Goal: Task Accomplishment & Management: Manage account settings

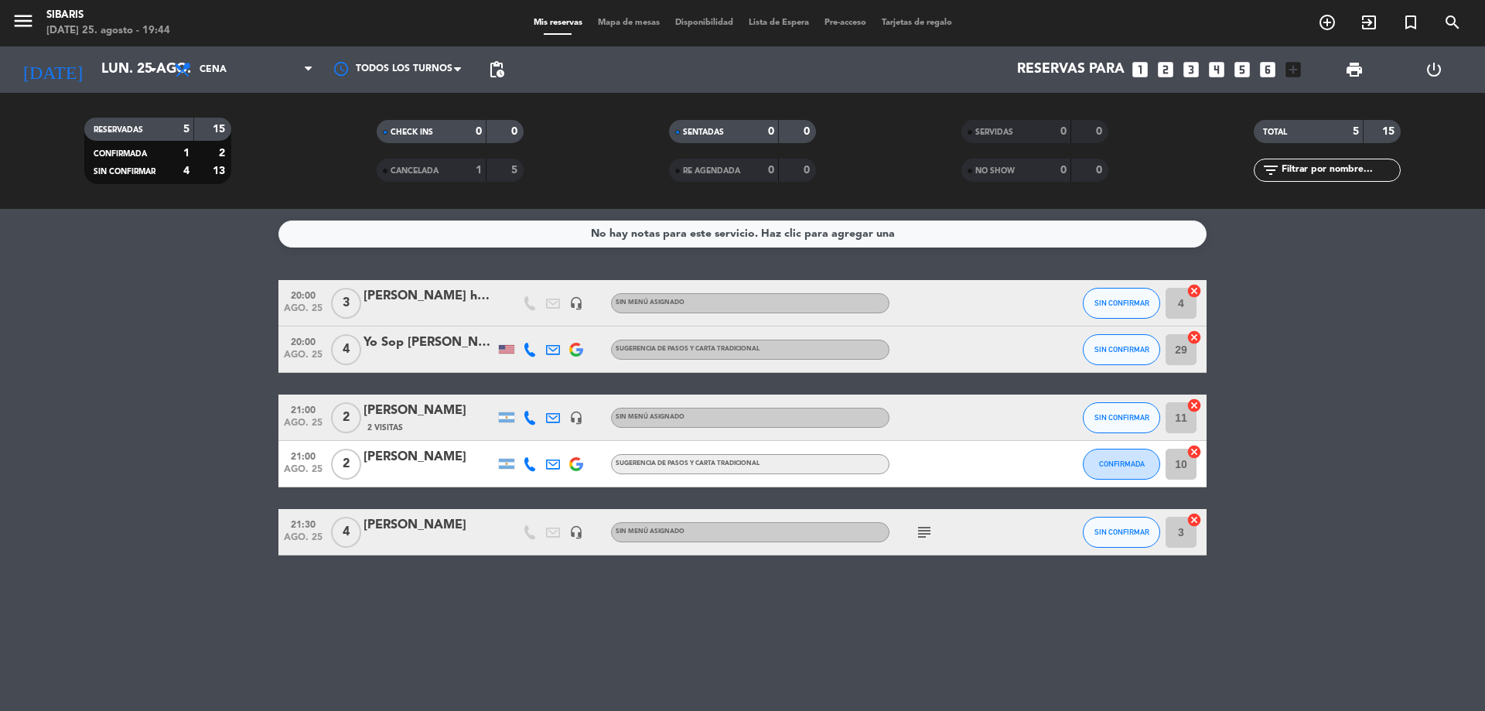
click at [924, 532] on icon "subject" at bounding box center [924, 532] width 19 height 19
click at [1120, 557] on div "No hay notas para este servicio. Haz clic para agregar una 20:00 [DATE] 3 [PERS…" at bounding box center [742, 460] width 1485 height 502
click at [508, 73] on span "pending_actions" at bounding box center [496, 69] width 31 height 31
click at [501, 72] on span "pending_actions" at bounding box center [496, 69] width 19 height 19
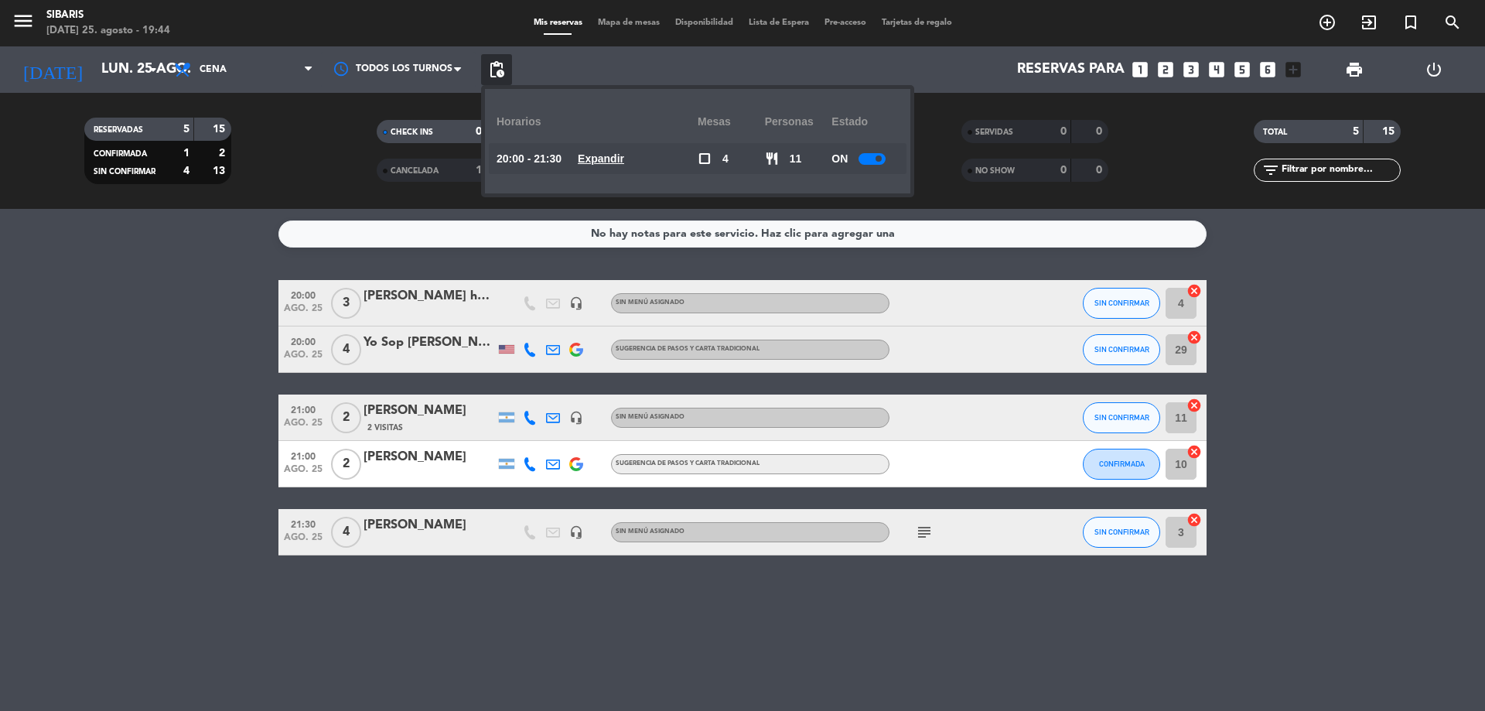
click at [869, 150] on div "ON" at bounding box center [864, 158] width 67 height 31
click at [882, 153] on small-switch at bounding box center [872, 159] width 27 height 12
click at [882, 160] on span at bounding box center [879, 158] width 6 height 6
click at [1340, 81] on span "print" at bounding box center [1354, 69] width 31 height 31
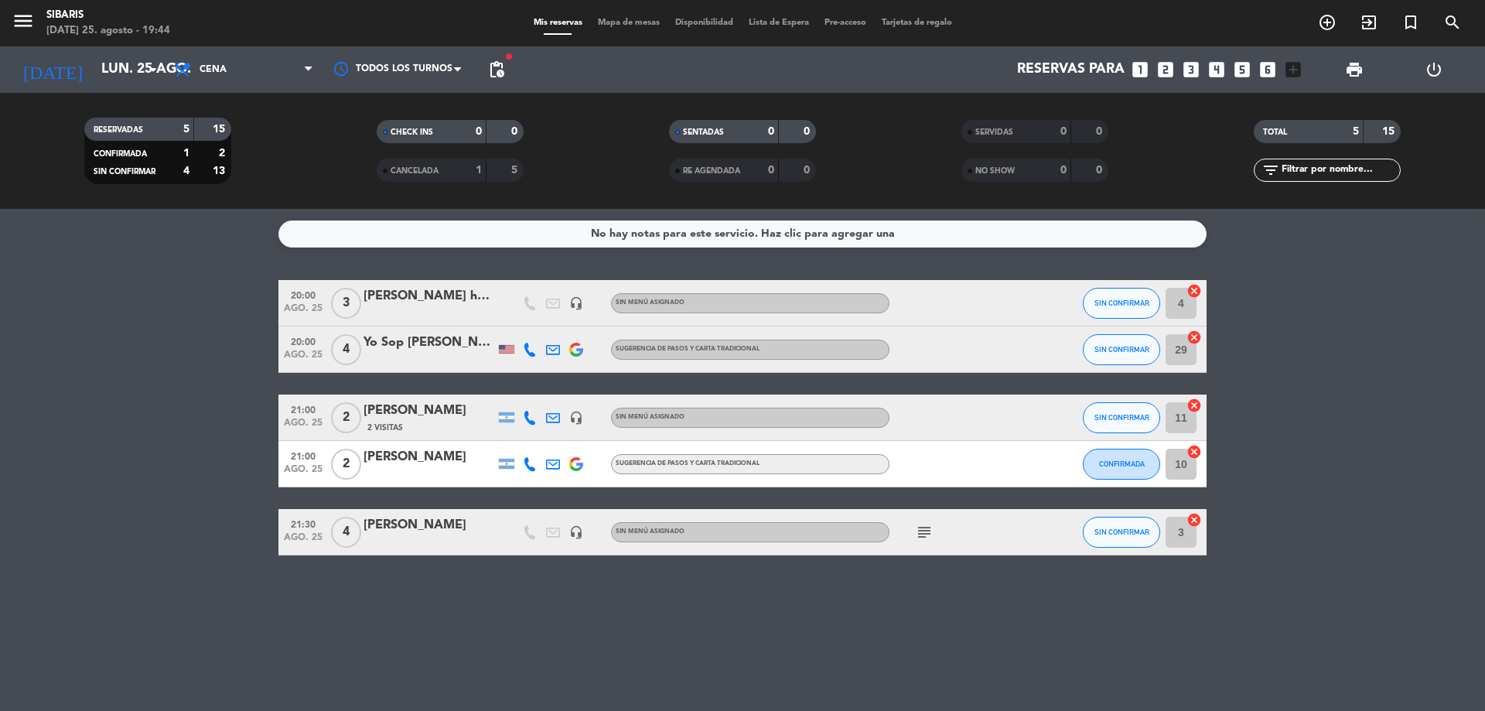
click at [1347, 70] on span "print" at bounding box center [1354, 69] width 19 height 19
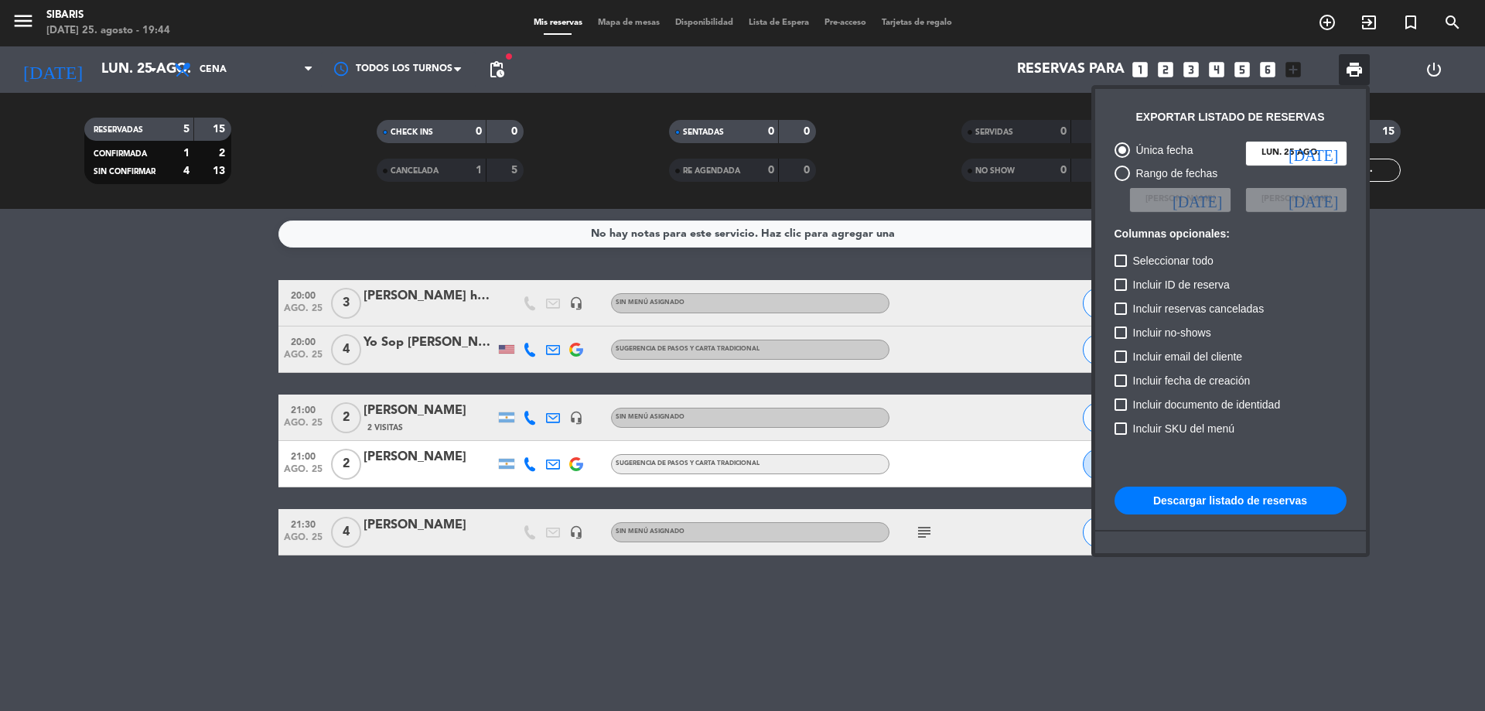
click at [1220, 497] on button "Descargar listado de reservas" at bounding box center [1231, 500] width 232 height 28
